Goal: Information Seeking & Learning: Learn about a topic

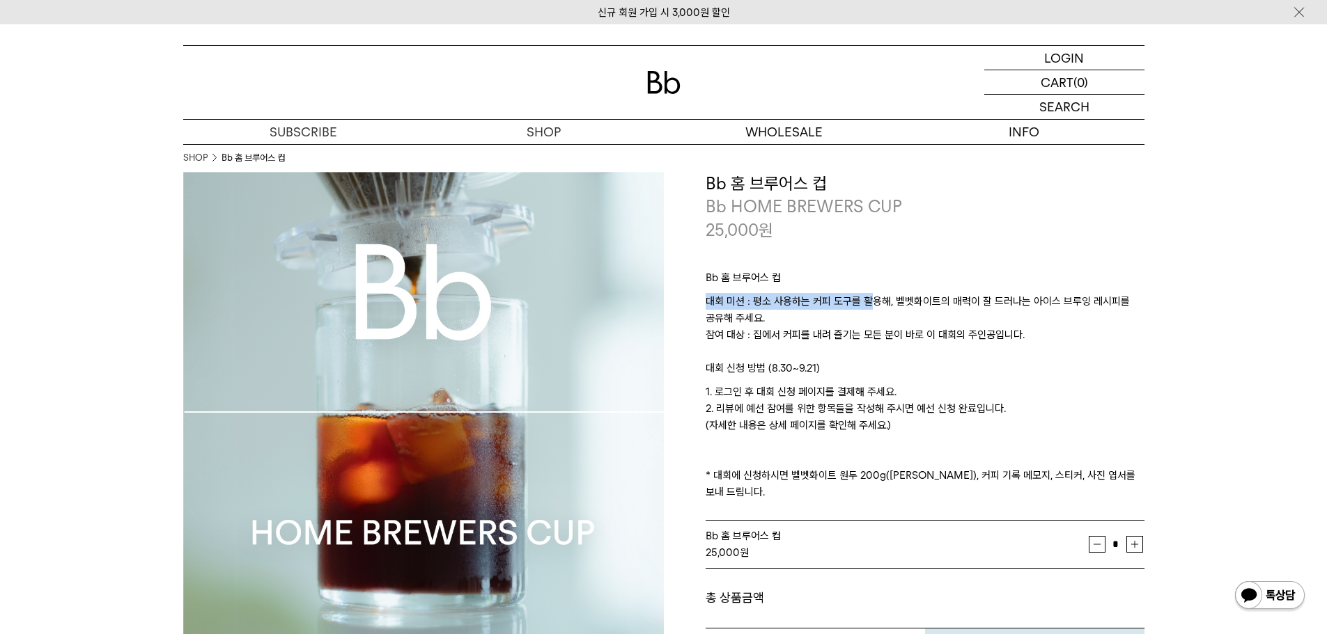
drag, startPoint x: 870, startPoint y: 286, endPoint x: 870, endPoint y: 300, distance: 13.9
click at [870, 300] on div "Bb 홈 브루어스 컵 대회 미션 : 평소 사용하는 커피 도구를 활용해, 벨벳화이트의 매력이 잘 드러나는 아이스 브루잉 레시피를 공유해 주세요.…" at bounding box center [924, 382] width 439 height 280
click at [875, 300] on p "대회 미션 : 평소 사용하는 커피 도구를 활용해, 벨벳화이트의 매력이 잘 드러나는 아이스 브루잉 레시피를 공유해 주세요. 참여 대상 : 집에서…" at bounding box center [924, 326] width 439 height 67
drag, startPoint x: 896, startPoint y: 285, endPoint x: 1029, endPoint y: 334, distance: 141.2
click at [1028, 334] on div "Bb 홈 브루어스 컵 대회 미션 : 평소 사용하는 커피 도구를 활용해, 벨벳화이트의 매력이 잘 드러나는 아이스 브루잉 레시피를 공유해 주세요.…" at bounding box center [924, 382] width 439 height 280
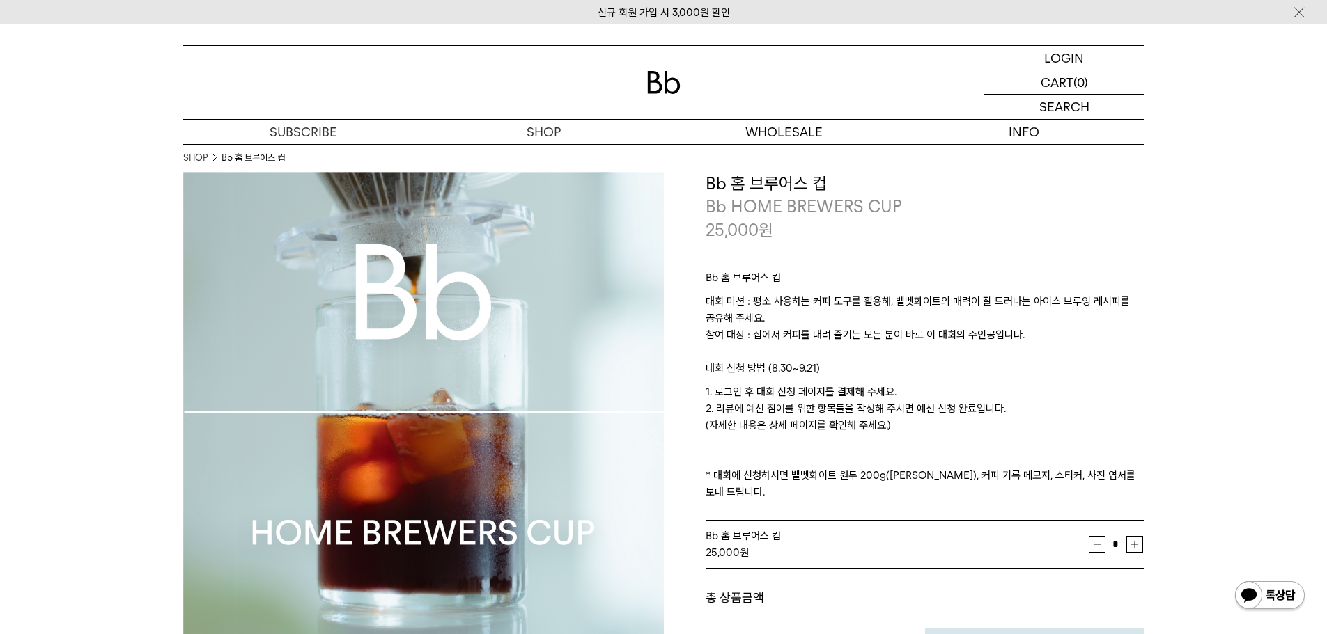
click at [1029, 334] on p "대회 미션 : 평소 사용하는 커피 도구를 활용해, 벨벳화이트의 매력이 잘 드러나는 아이스 브루잉 레시피를 공유해 주세요. 참여 대상 : 집에서…" at bounding box center [924, 326] width 439 height 67
drag, startPoint x: 1051, startPoint y: 330, endPoint x: 741, endPoint y: 286, distance: 313.1
click at [742, 286] on div "Bb 홈 브루어스 컵 대회 미션 : 평소 사용하는 커피 도구를 활용해, 벨벳화이트의 매력이 잘 드러나는 아이스 브루잉 레시피를 공유해 주세요.…" at bounding box center [924, 382] width 439 height 280
click at [799, 290] on p "Bb 홈 브루어스 컵" at bounding box center [924, 281] width 439 height 24
click at [879, 315] on p "대회 미션 : 평소 사용하는 커피 도구를 활용해, 벨벳화이트의 매력이 잘 드러나는 아이스 브루잉 레시피를 공유해 주세요. 참여 대상 : 집에서…" at bounding box center [924, 326] width 439 height 67
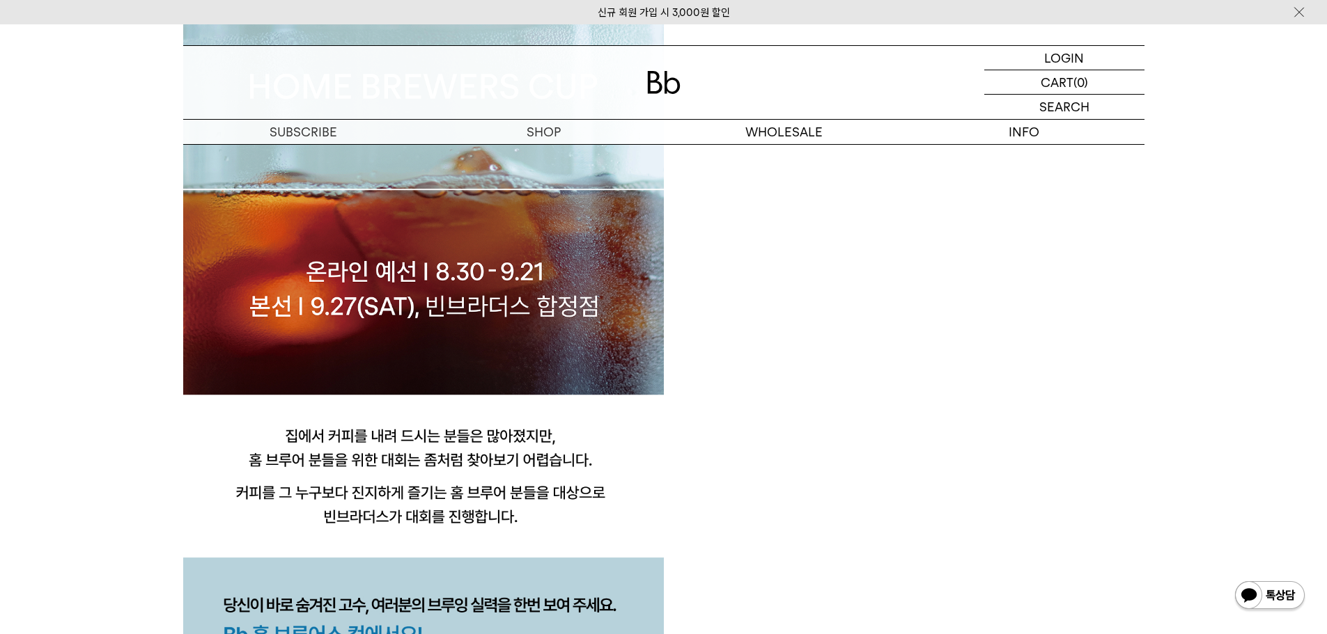
scroll to position [1108, 0]
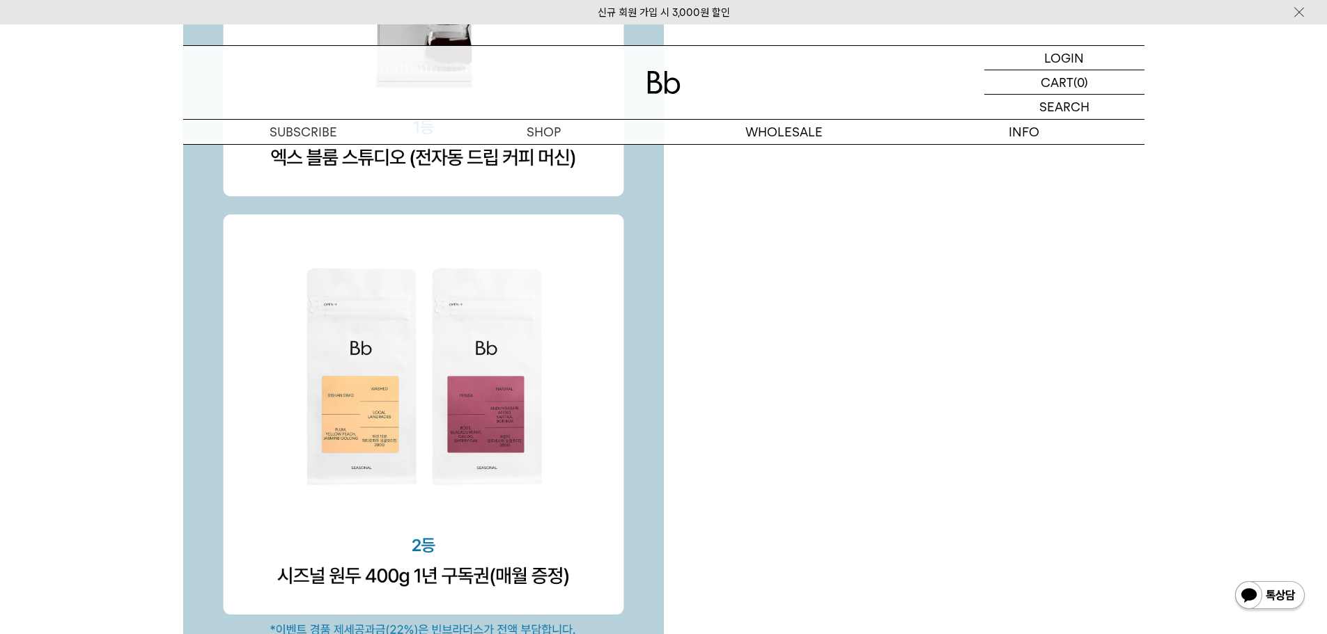
scroll to position [4520, 0]
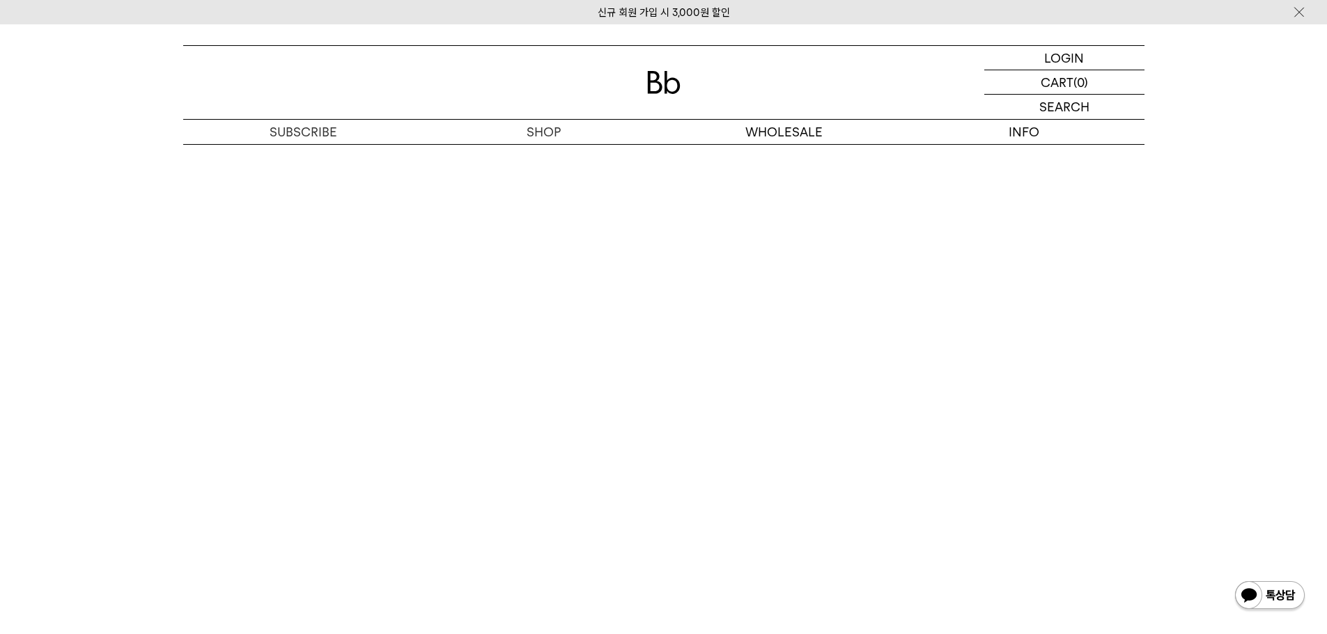
scroll to position [7049, 0]
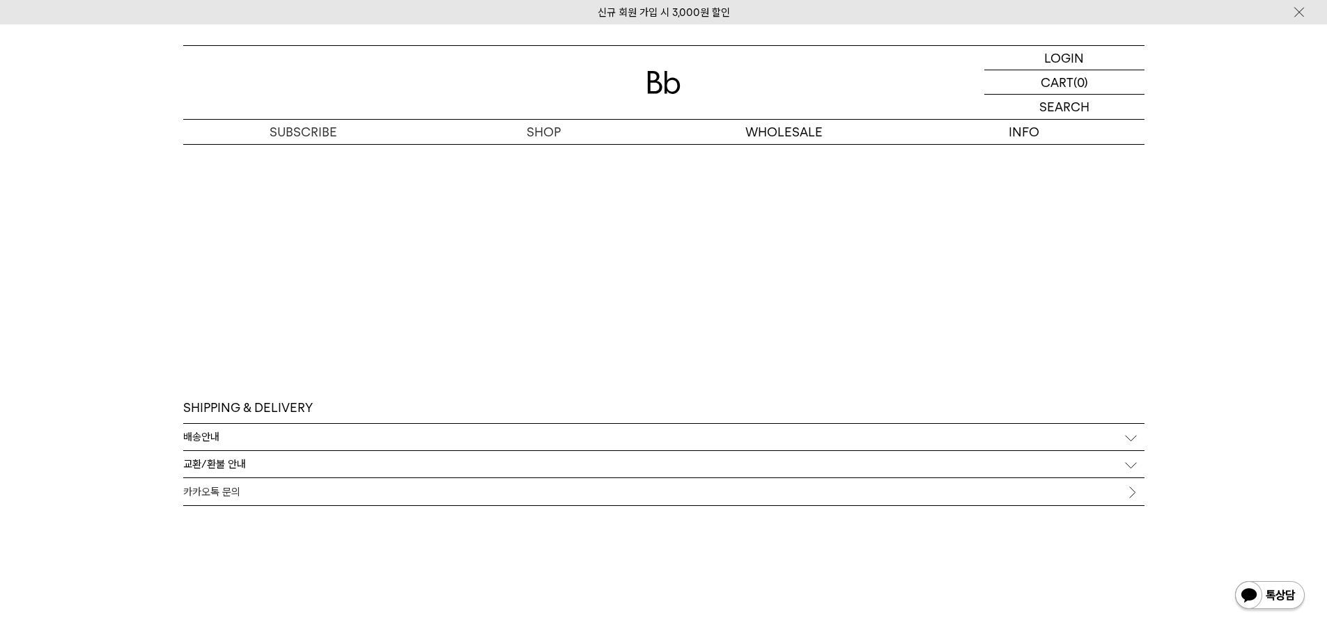
scroll to position [7537, 0]
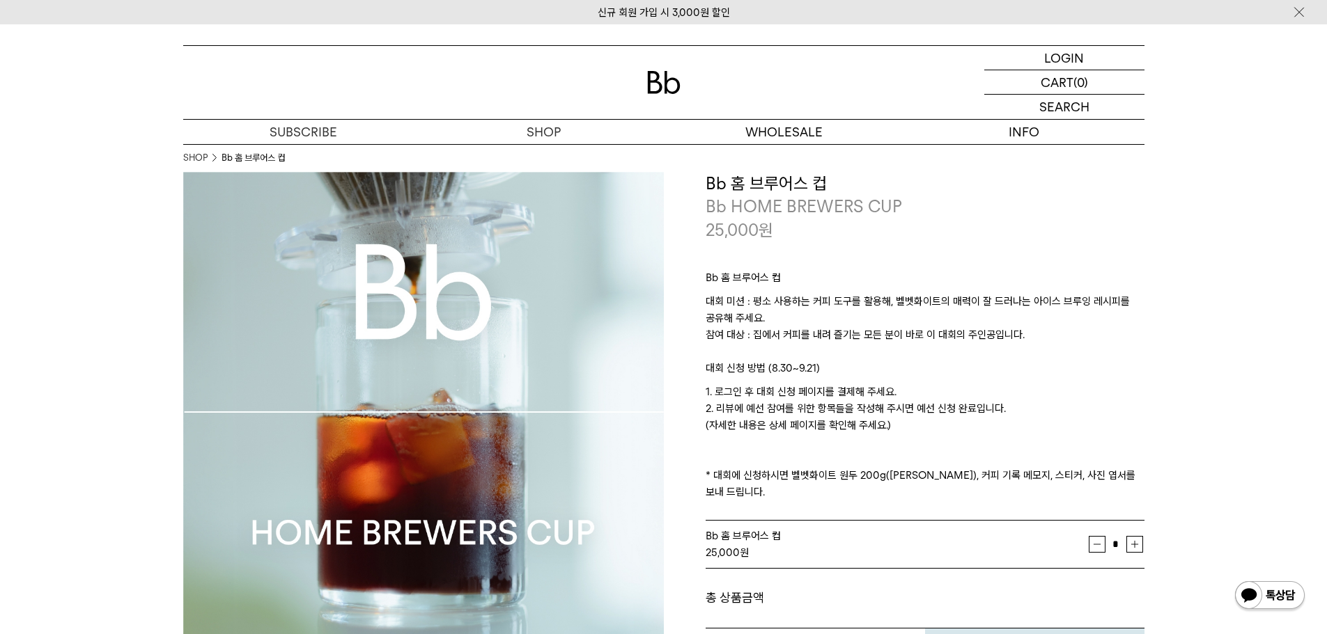
click at [717, 307] on p "대회 미션 : 평소 사용하는 커피 도구를 활용해, 벨벳화이트의 매력이 잘 드러나는 아이스 브루잉 레시피를 공유해 주세요. 참여 대상 : 집에서…" at bounding box center [924, 326] width 439 height 67
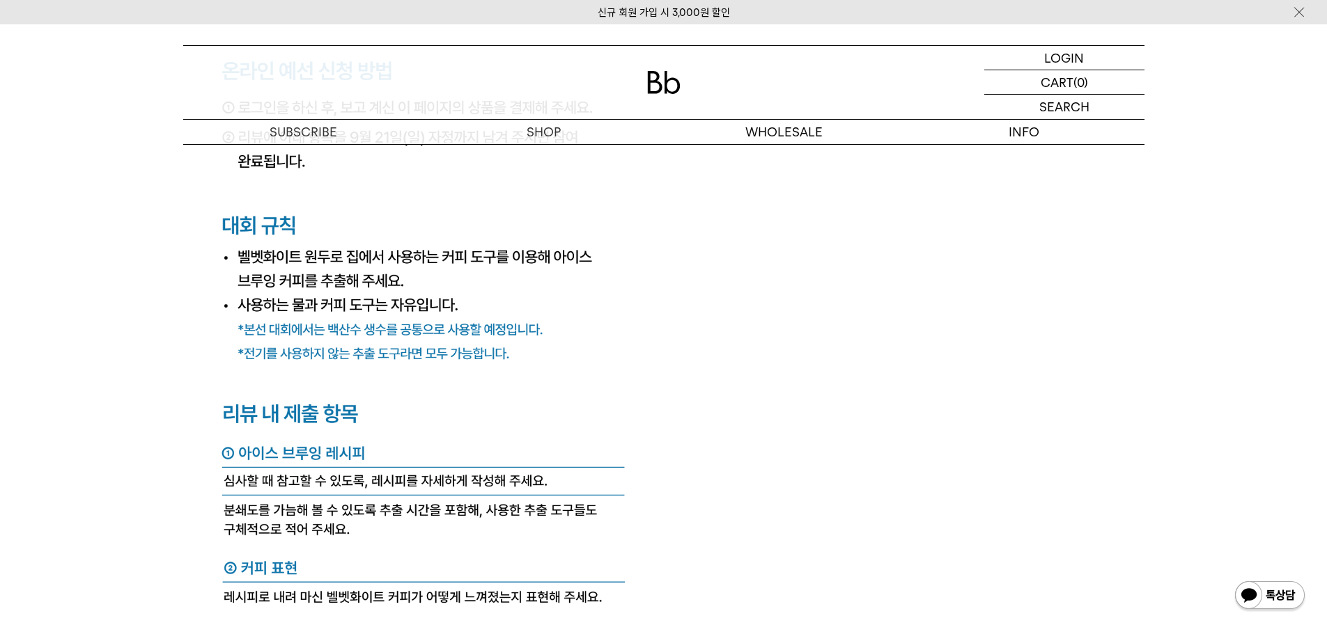
scroll to position [5223, 0]
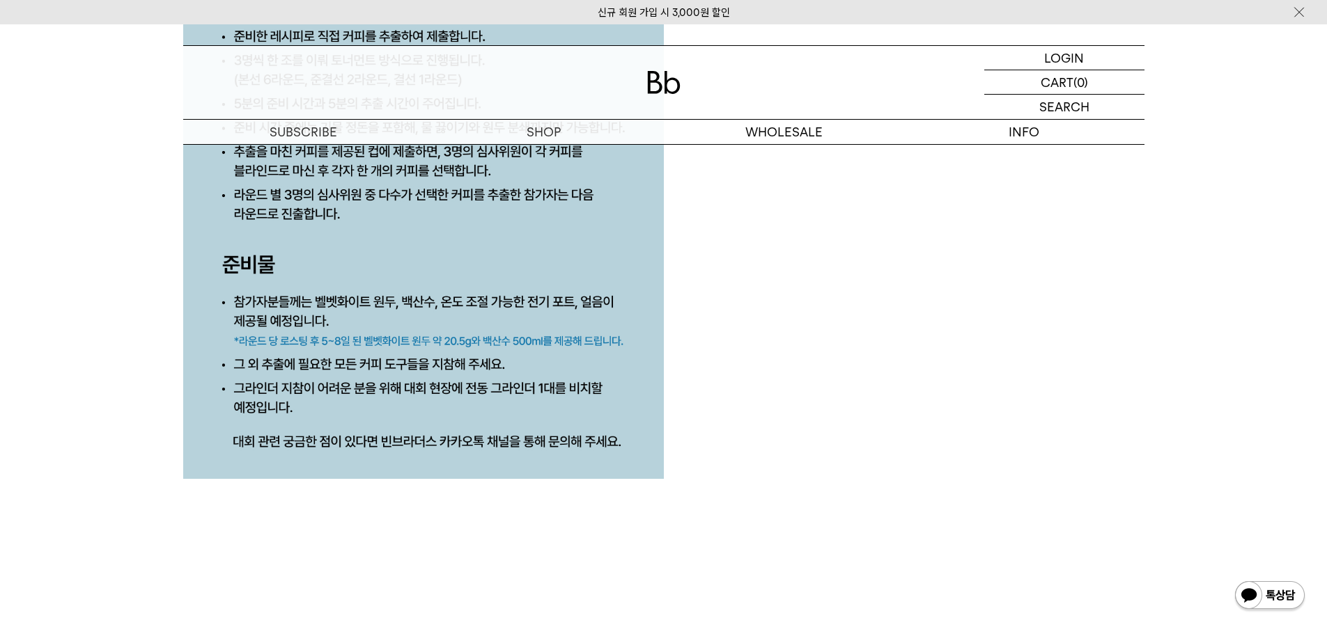
scroll to position [6267, 0]
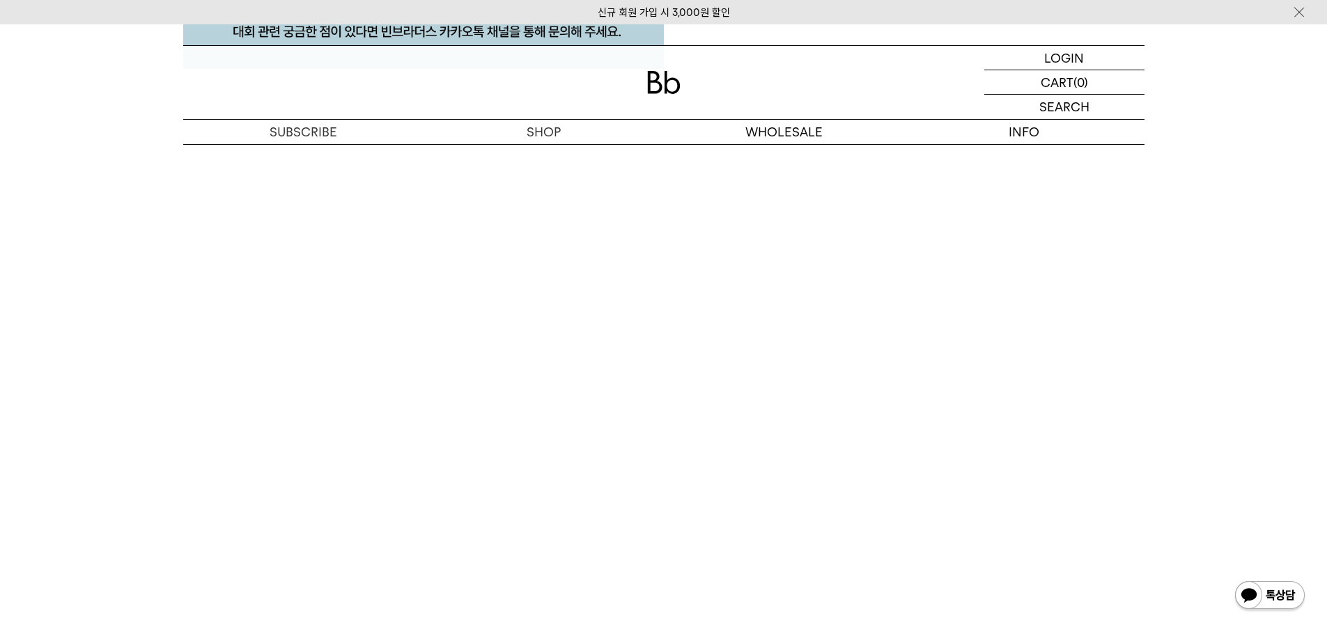
scroll to position [7033, 0]
